Goal: Information Seeking & Learning: Learn about a topic

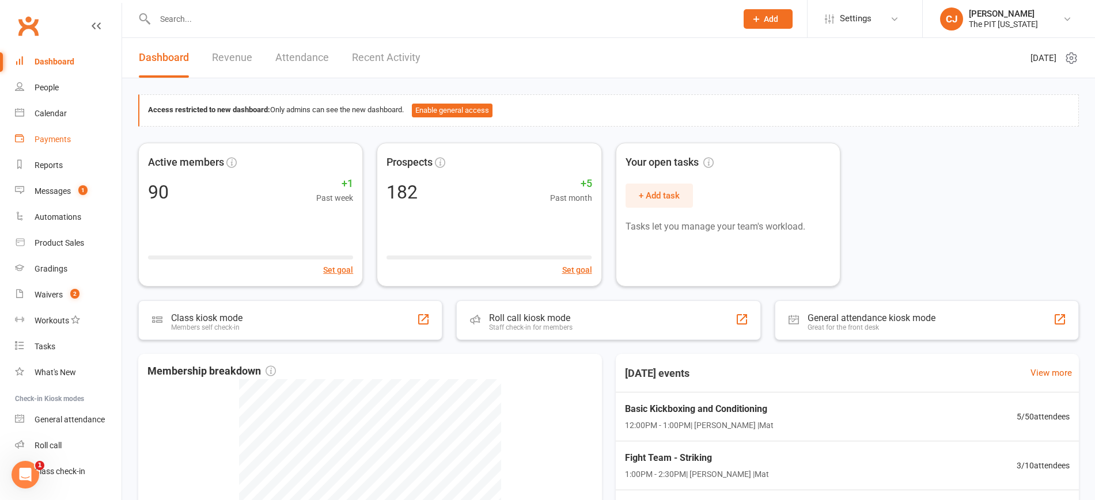
click at [47, 142] on div "Payments" at bounding box center [53, 139] width 36 height 9
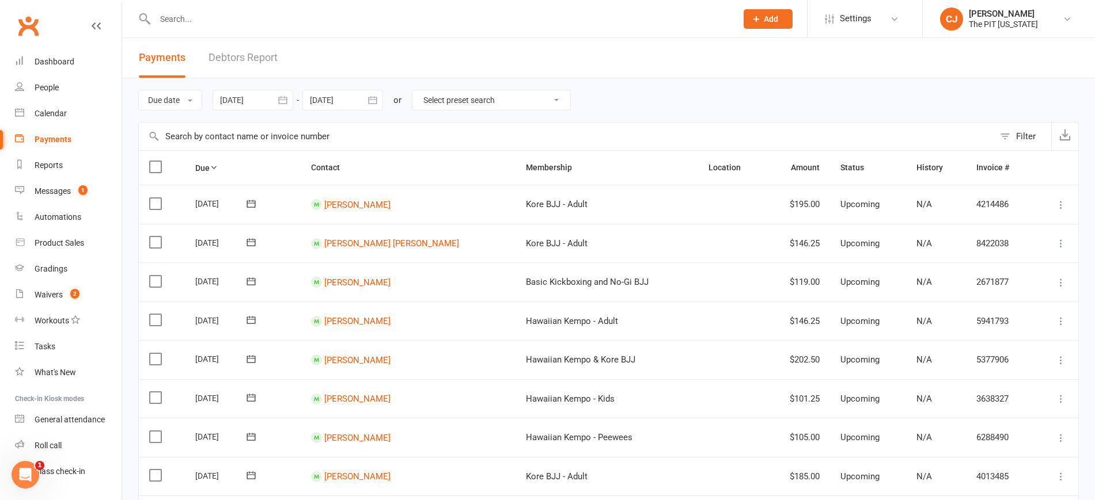
click at [279, 98] on icon "button" at bounding box center [283, 100] width 12 height 12
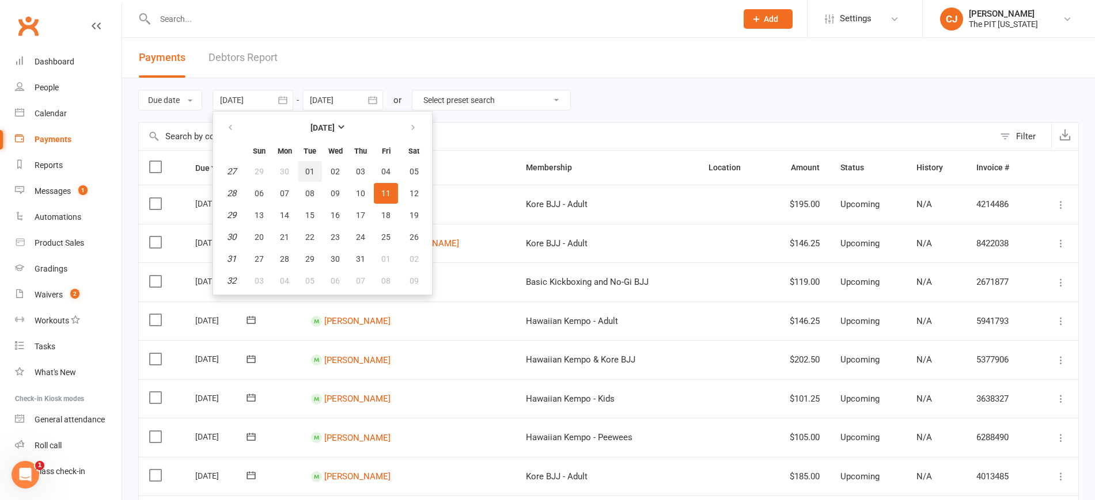
click at [313, 168] on span "01" at bounding box center [309, 171] width 9 height 9
type input "[DATE]"
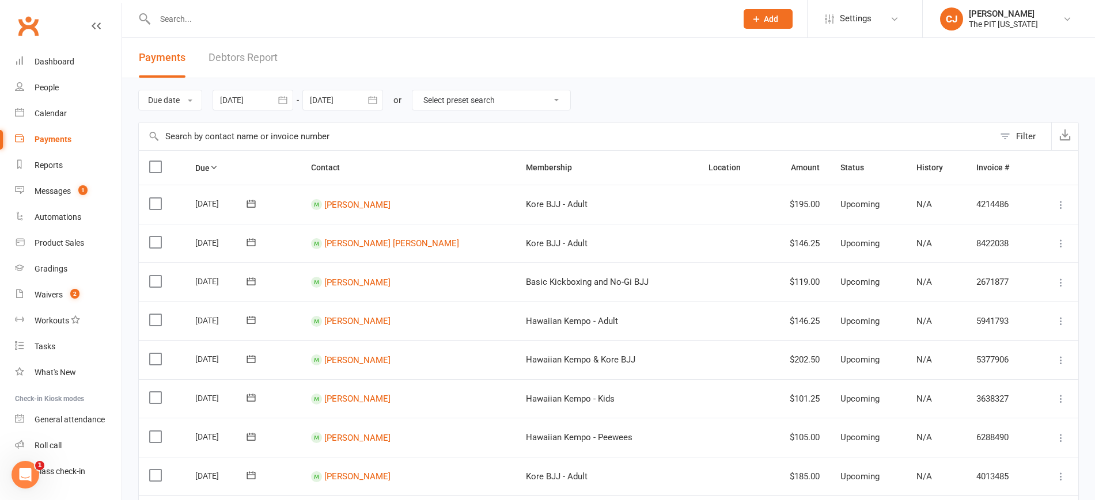
click at [371, 104] on icon "button" at bounding box center [373, 100] width 12 height 12
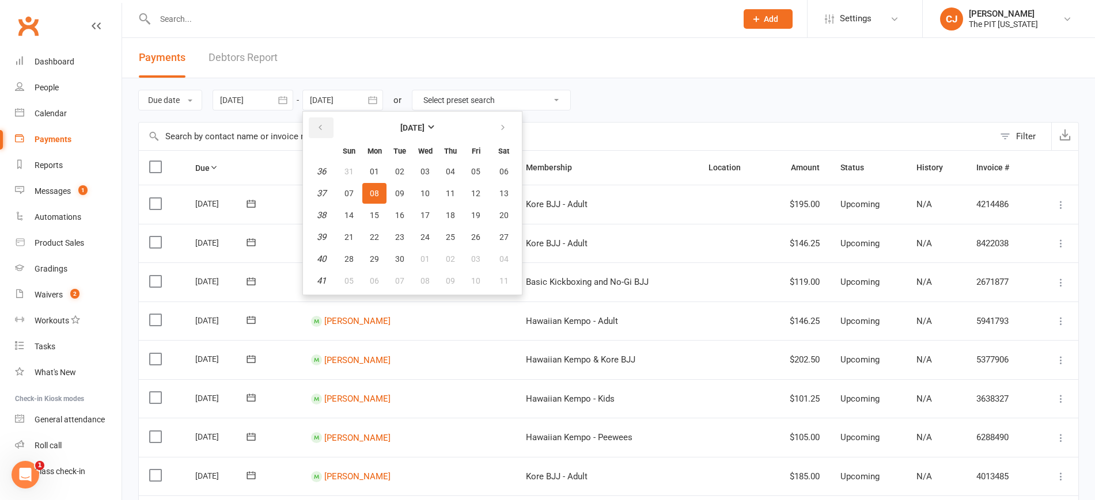
click at [324, 124] on icon "button" at bounding box center [320, 127] width 8 height 9
click at [333, 125] on button "button" at bounding box center [321, 127] width 25 height 21
click at [454, 266] on button "31" at bounding box center [450, 259] width 24 height 21
type input "[DATE]"
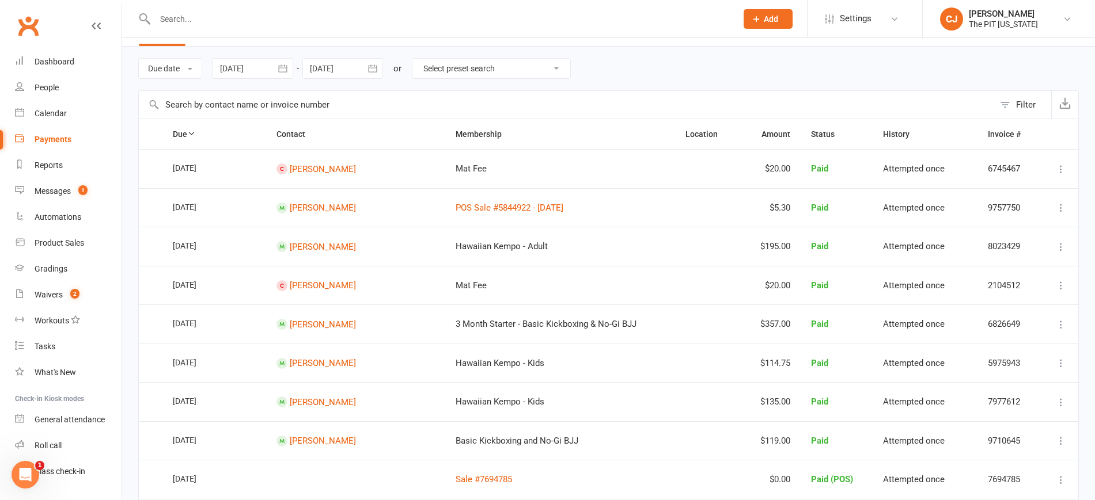
scroll to position [32, 0]
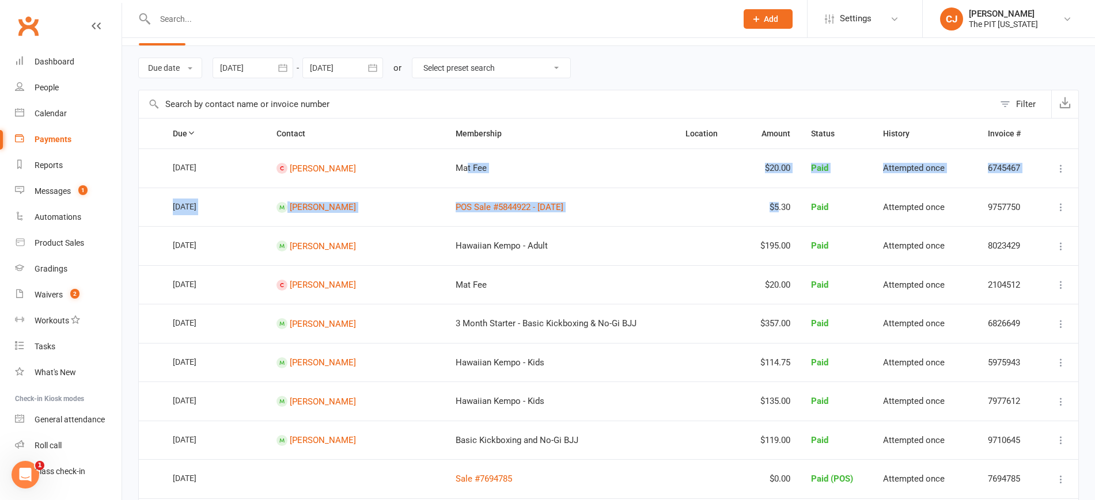
drag, startPoint x: 435, startPoint y: 169, endPoint x: 762, endPoint y: 191, distance: 327.9
click at [563, 183] on td "Mat Fee" at bounding box center [560, 168] width 230 height 39
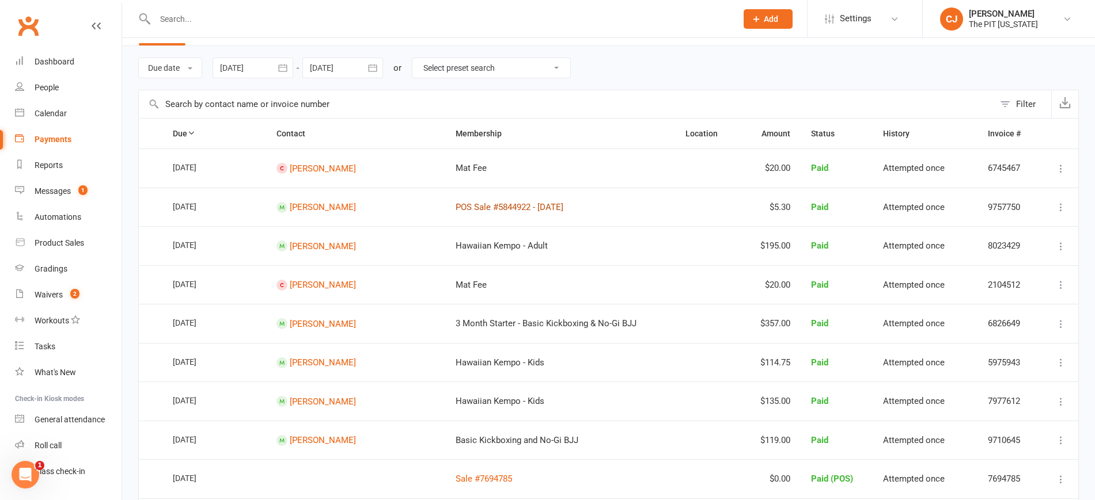
click at [515, 210] on link "POS Sale #5844922 - [DATE]" at bounding box center [510, 207] width 108 height 10
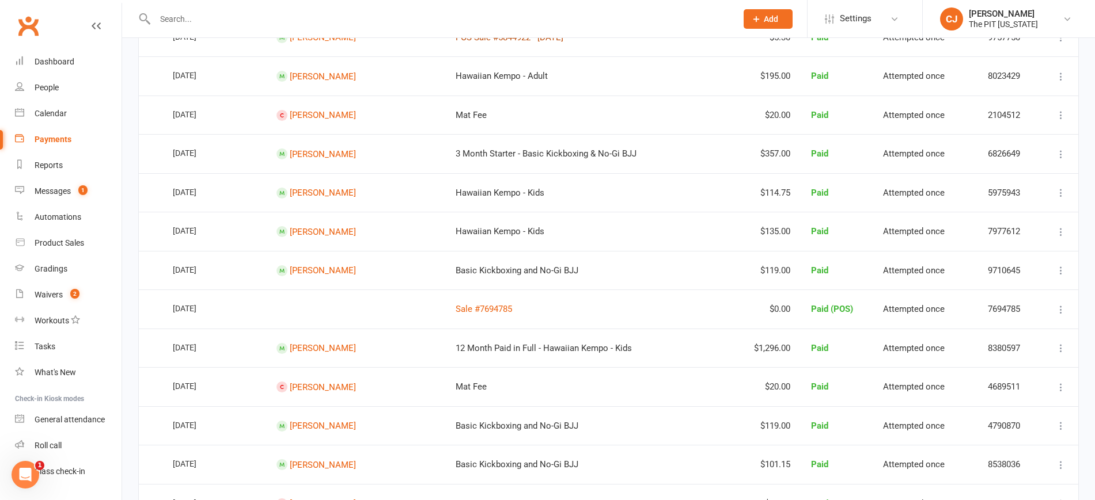
scroll to position [204, 0]
click at [456, 304] on link "Sale #7694785" at bounding box center [484, 307] width 56 height 10
click at [55, 240] on div "Product Sales" at bounding box center [60, 242] width 50 height 9
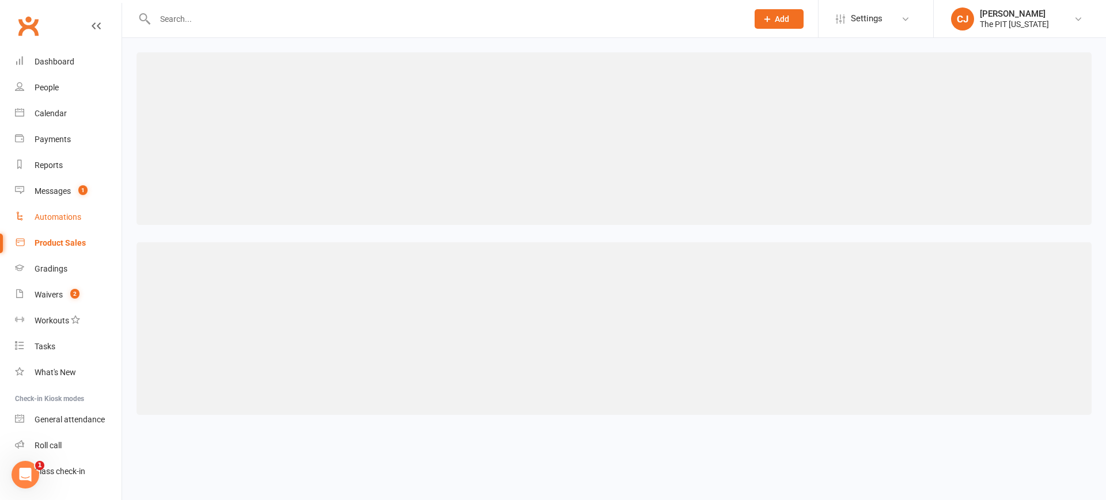
select select "100"
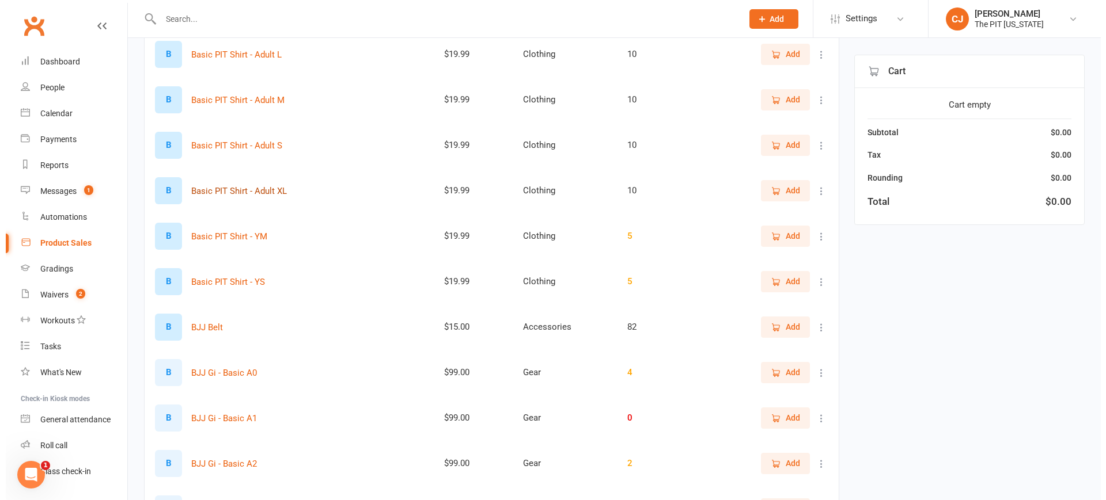
scroll to position [481, 0]
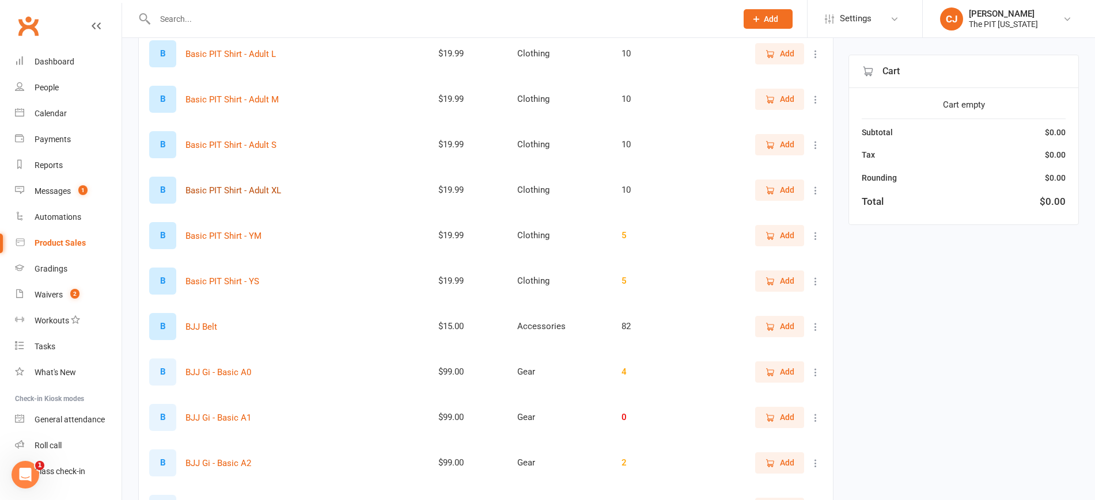
click at [246, 195] on button "Basic PIT Shirt - Adult XL" at bounding box center [233, 191] width 96 height 14
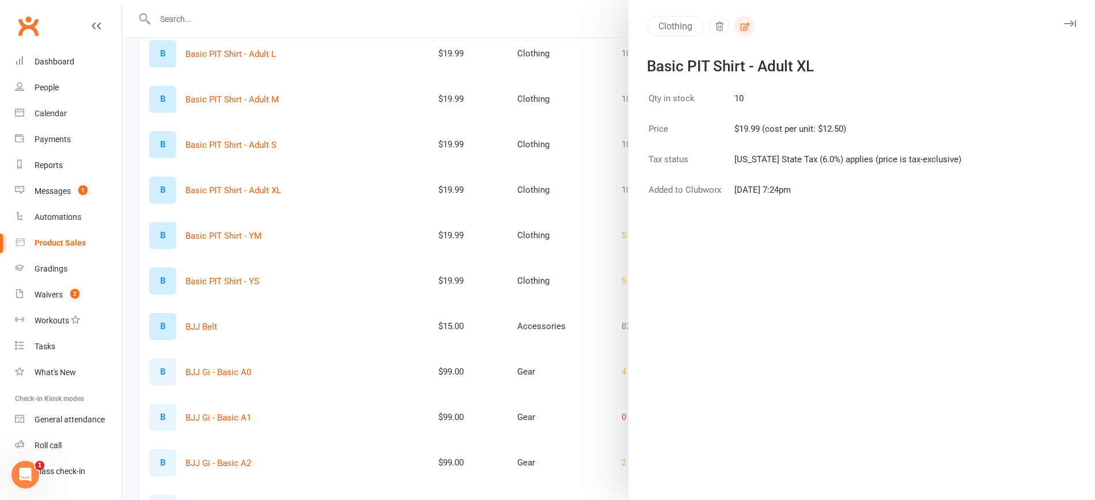
click at [740, 22] on icon "button" at bounding box center [745, 26] width 10 height 10
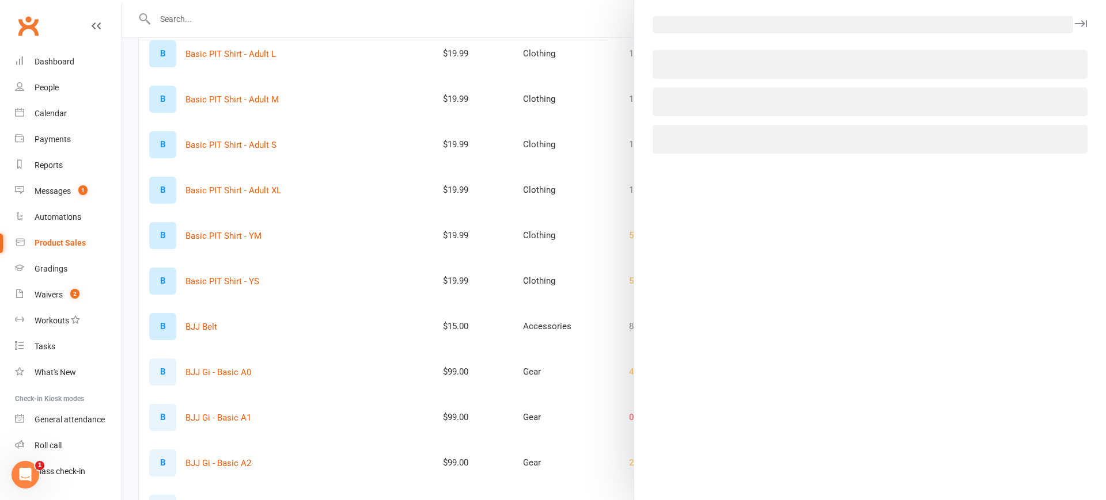
select select "3208"
select select "1370"
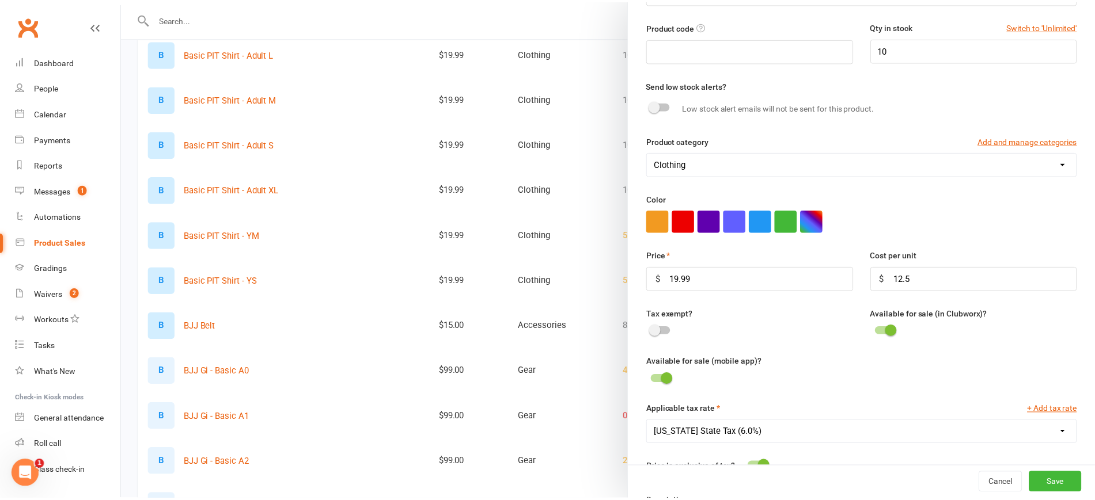
scroll to position [88, 0]
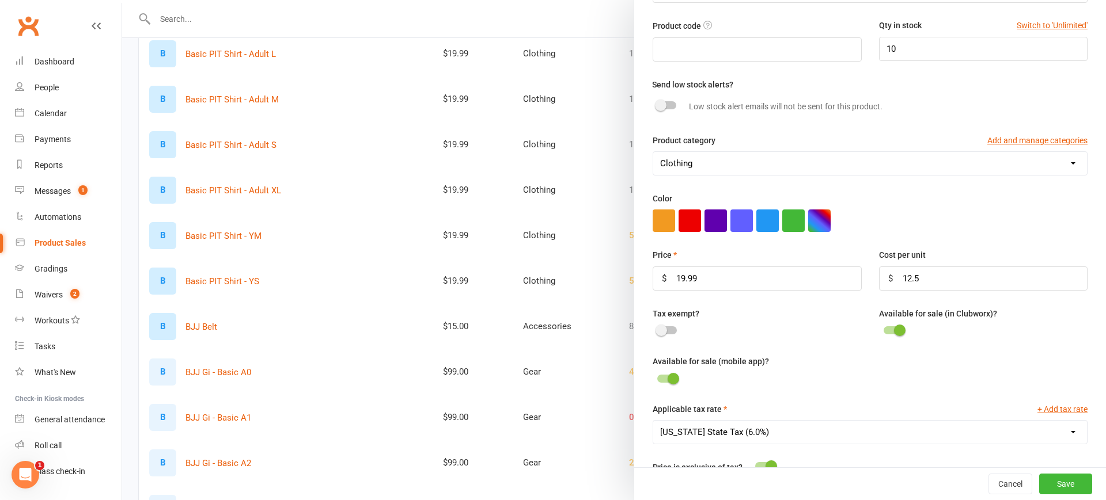
click at [403, 47] on div at bounding box center [614, 250] width 984 height 500
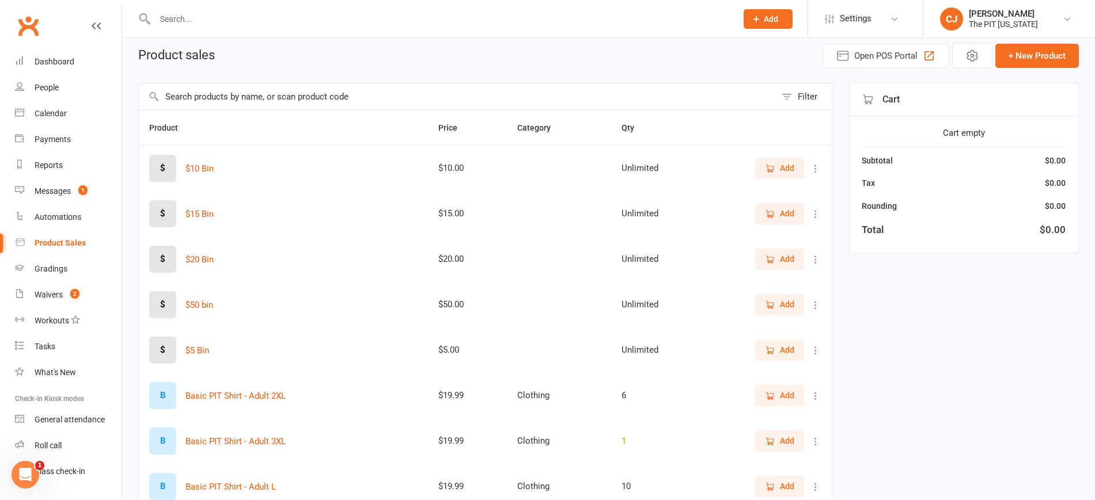
scroll to position [0, 0]
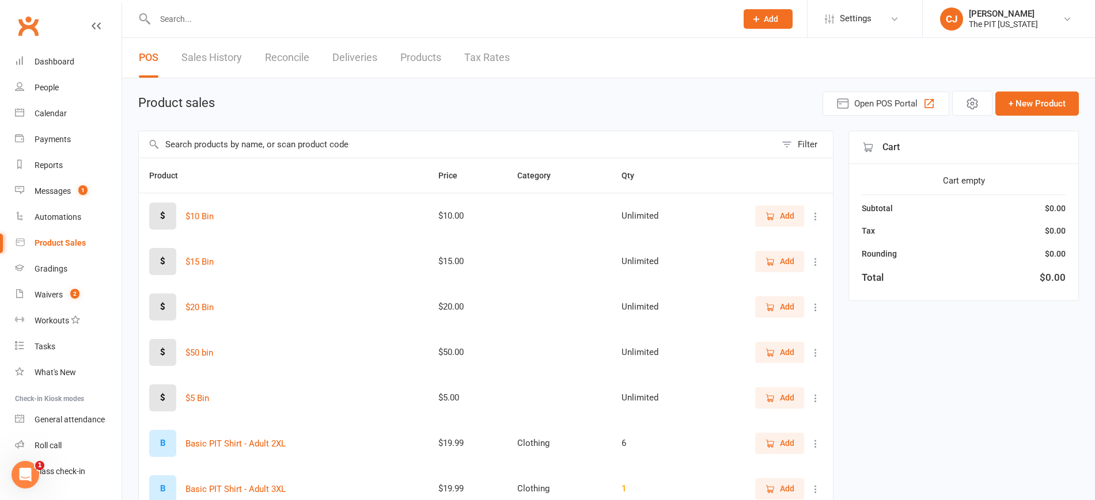
click at [419, 63] on link "Products" at bounding box center [420, 58] width 41 height 40
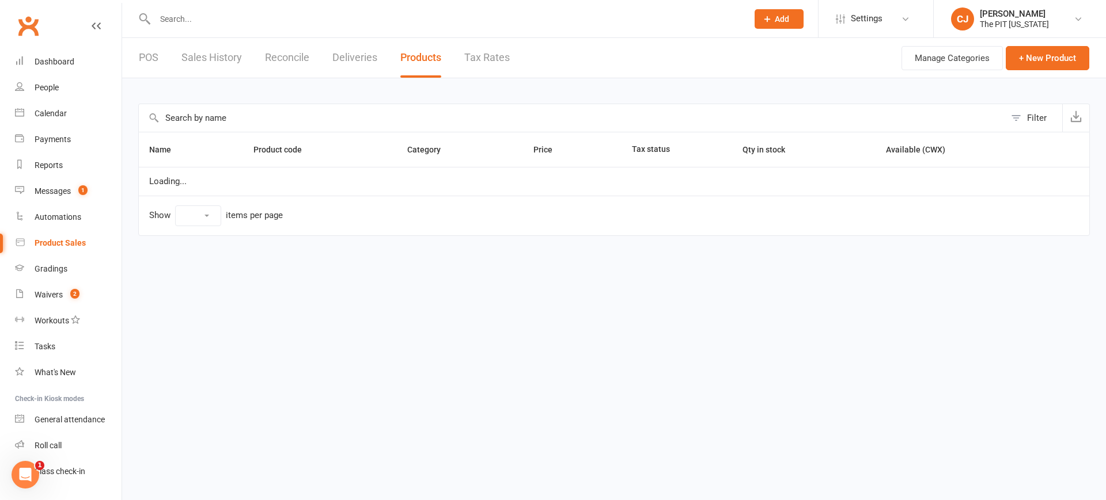
select select "100"
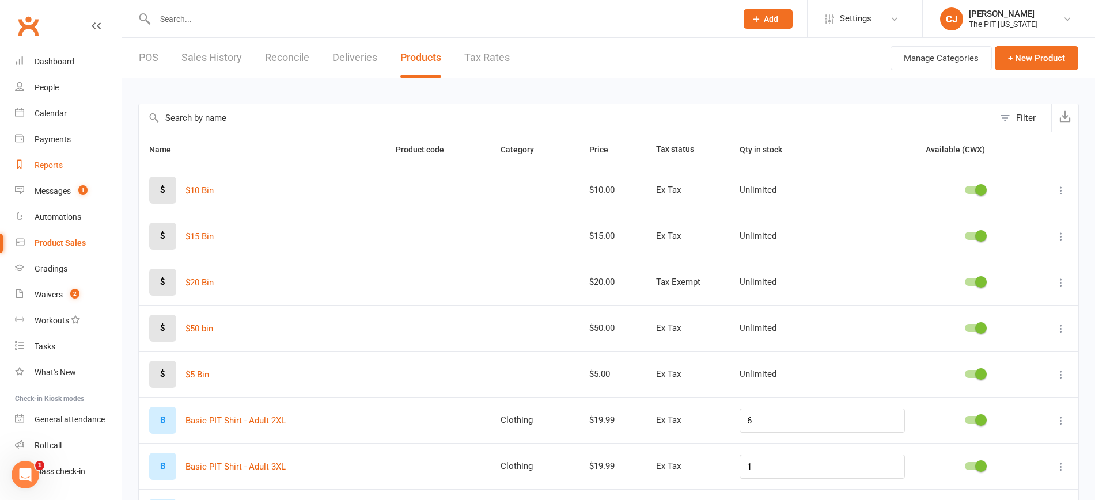
click at [43, 166] on div "Reports" at bounding box center [49, 165] width 28 height 9
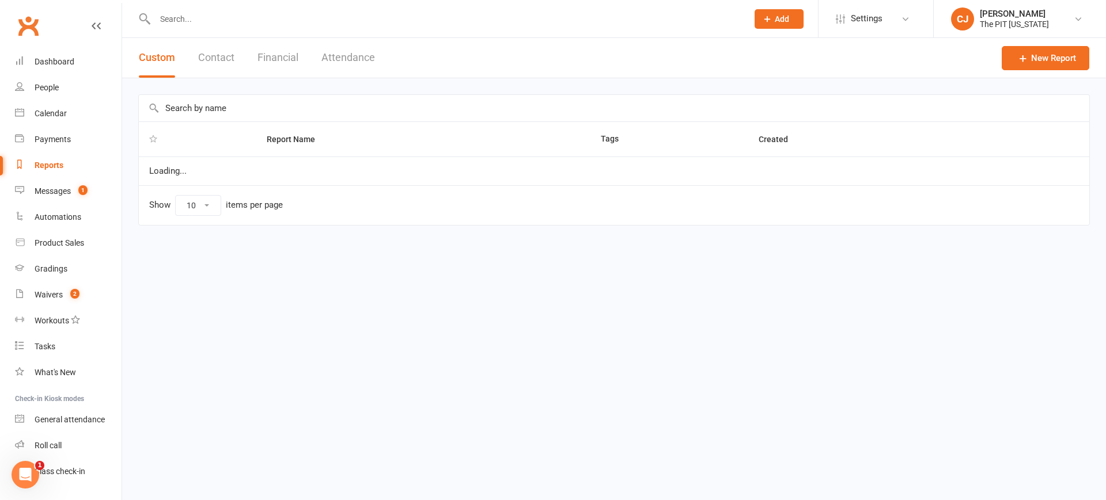
select select "100"
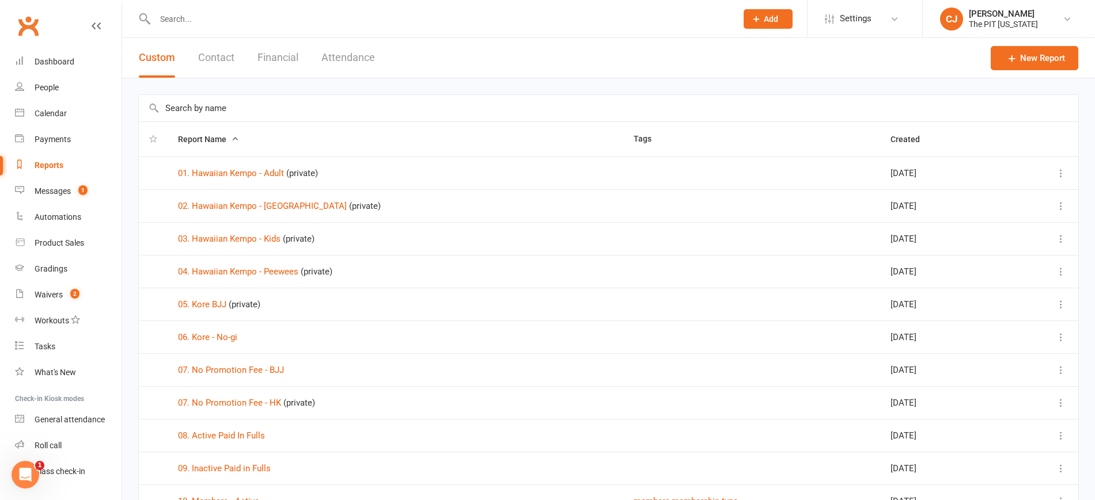
click at [284, 56] on button "Financial" at bounding box center [277, 58] width 41 height 40
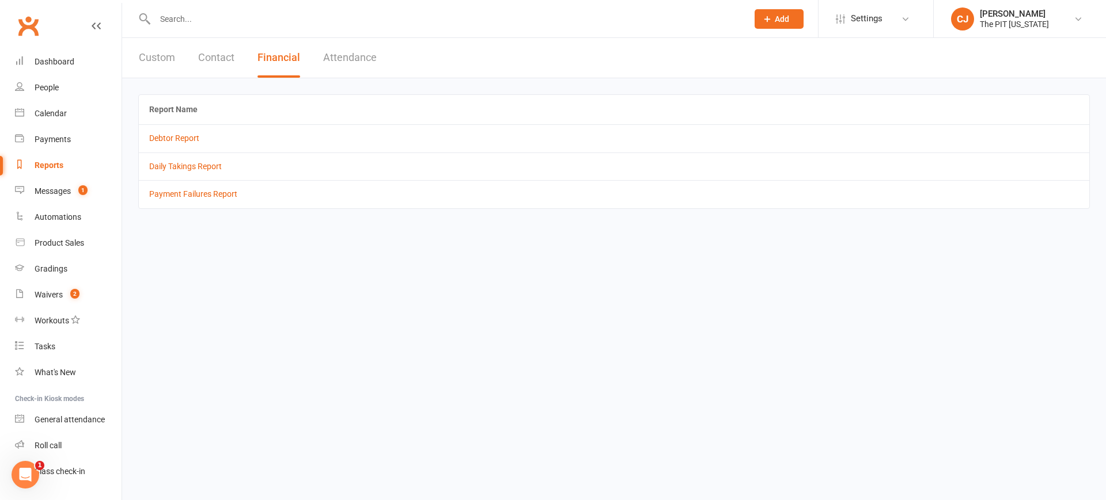
click at [169, 59] on button "Custom" at bounding box center [157, 58] width 36 height 40
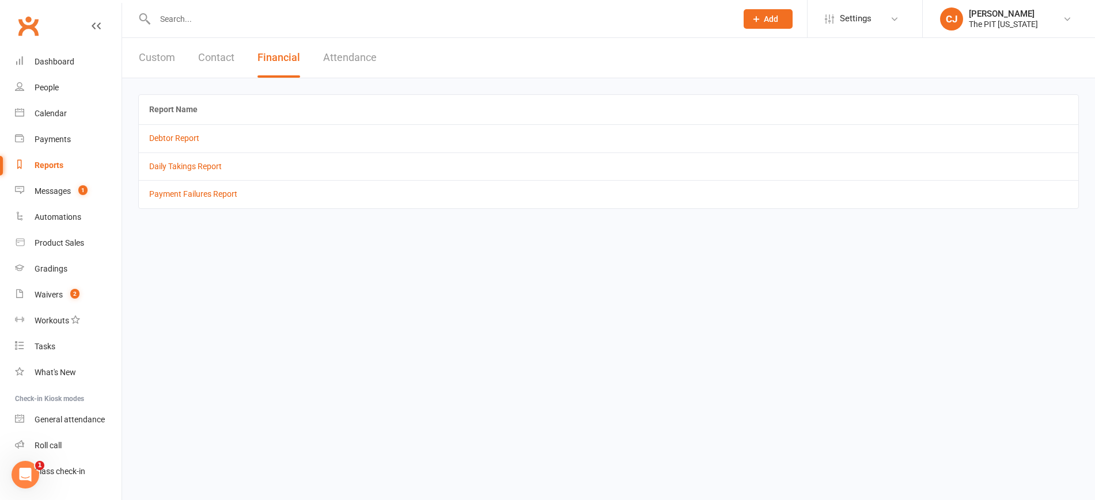
select select "100"
